Goal: Download file/media

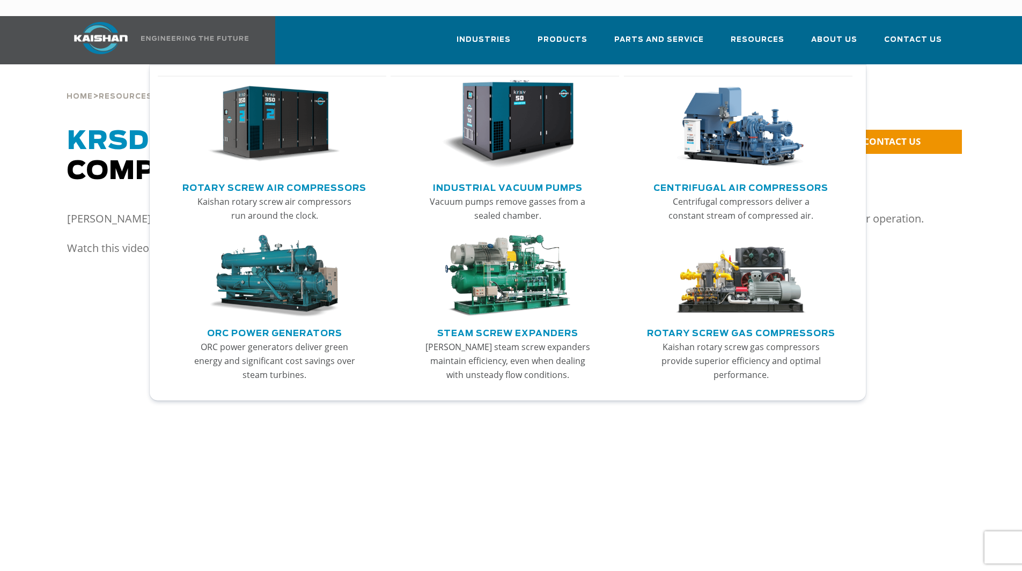
click at [335, 179] on link "Rotary Screw Air Compressors" at bounding box center [274, 187] width 184 height 16
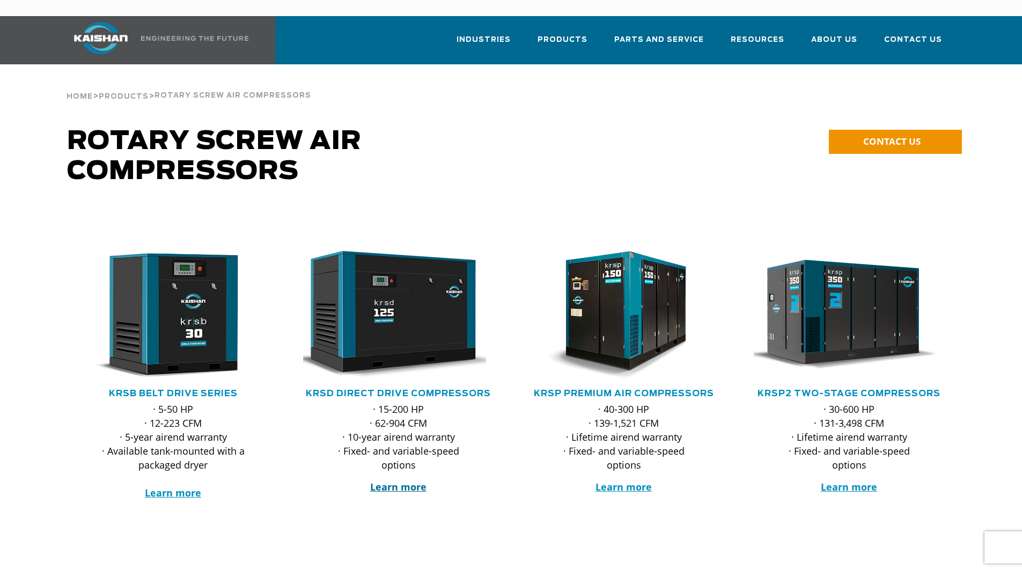
click at [397, 481] on strong "Learn more" at bounding box center [398, 487] width 56 height 13
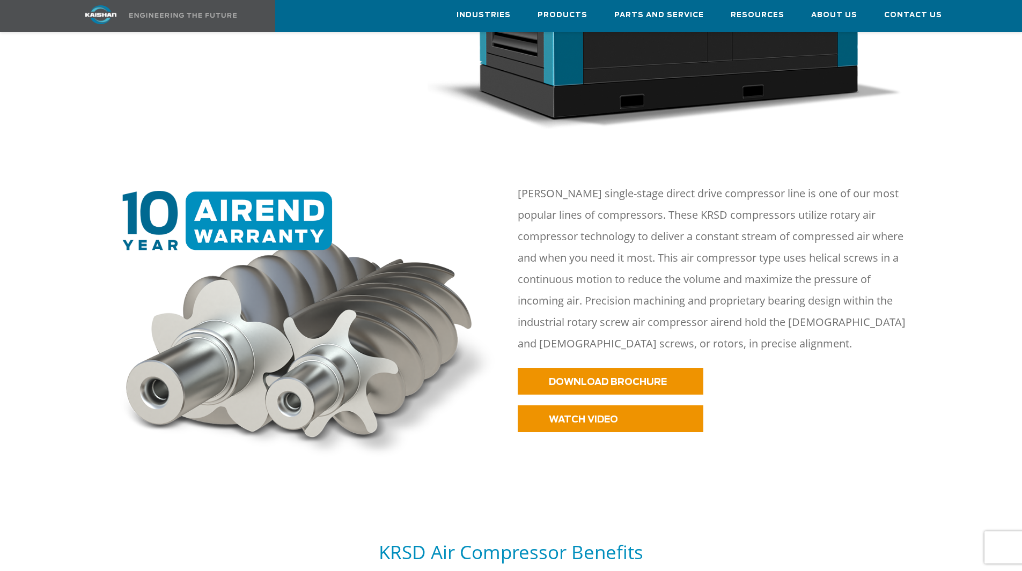
scroll to position [380, 0]
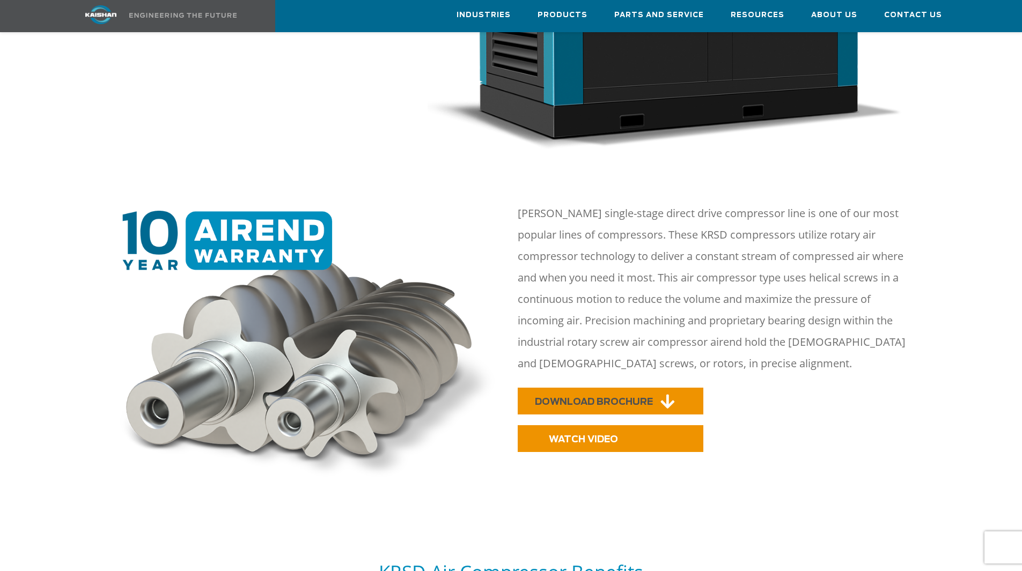
click at [640, 398] on span "DOWNLOAD BROCHURE" at bounding box center [594, 402] width 118 height 9
